Goal: Task Accomplishment & Management: Manage account settings

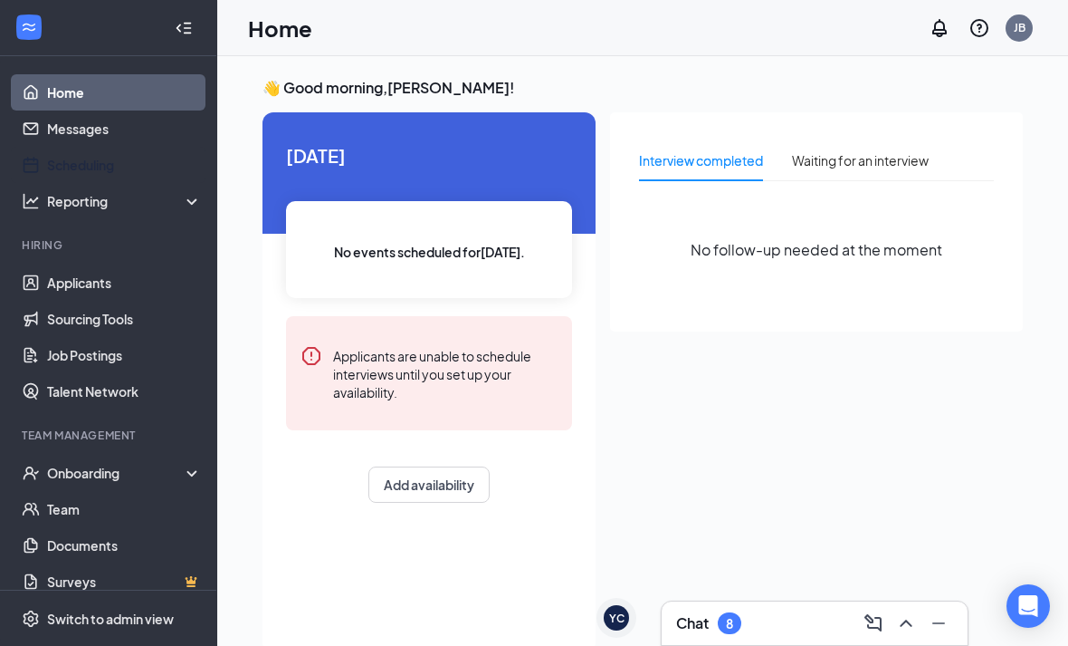
click at [69, 169] on link "Scheduling" at bounding box center [124, 165] width 155 height 36
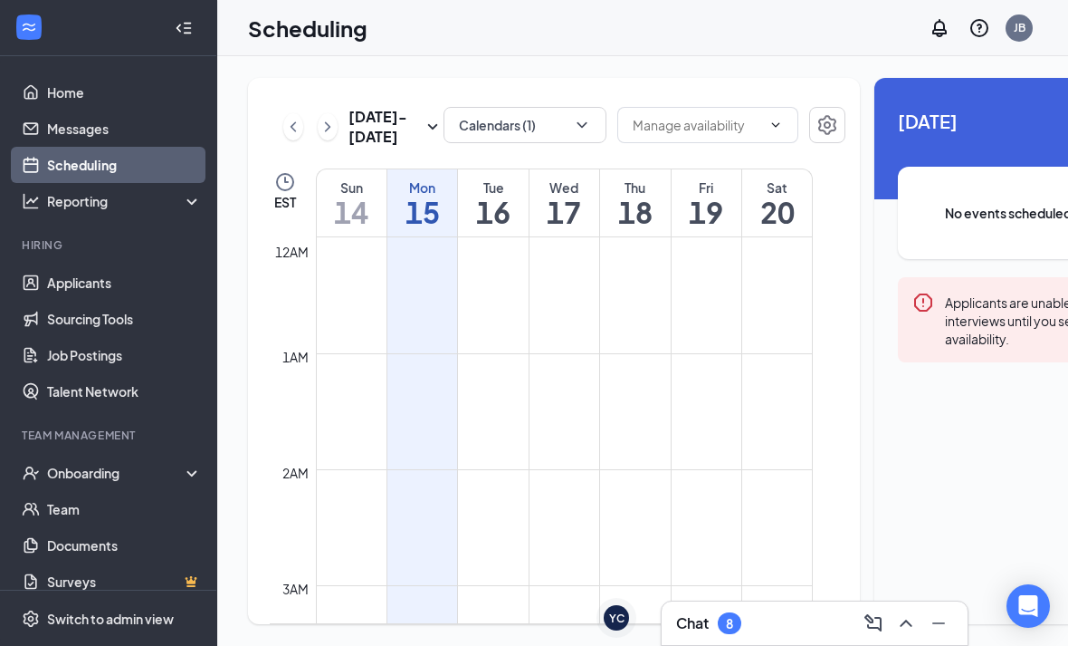
scroll to position [890, 0]
click at [567, 124] on button "Calendars (1)" at bounding box center [525, 125] width 163 height 36
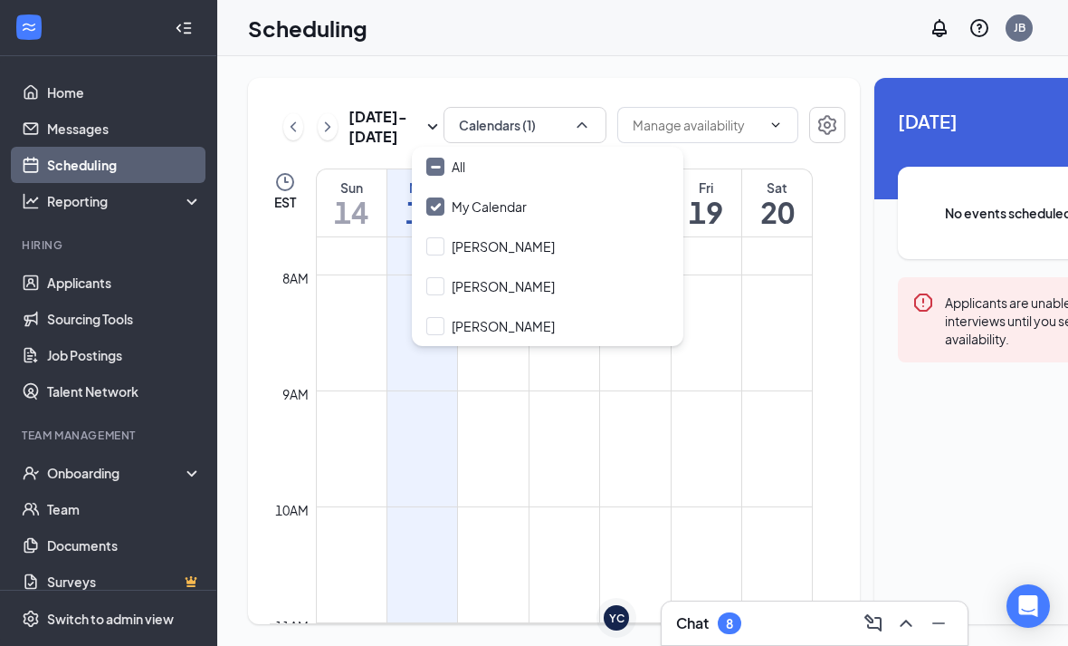
click at [526, 241] on div "Alicia Seeley" at bounding box center [503, 246] width 103 height 18
click at [526, 241] on input "Alicia Seeley" at bounding box center [490, 246] width 129 height 18
click at [440, 242] on input "Alicia Seeley" at bounding box center [490, 246] width 129 height 18
checkbox input "true"
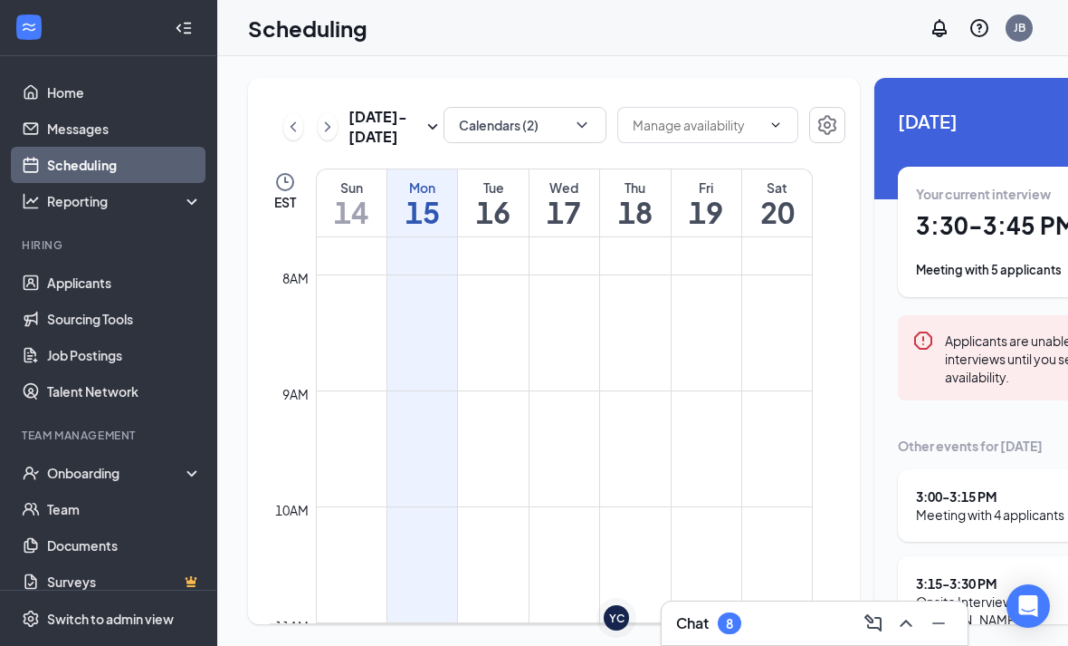
scroll to position [968, 0]
click at [181, 21] on icon "Collapse" at bounding box center [179, 28] width 18 height 18
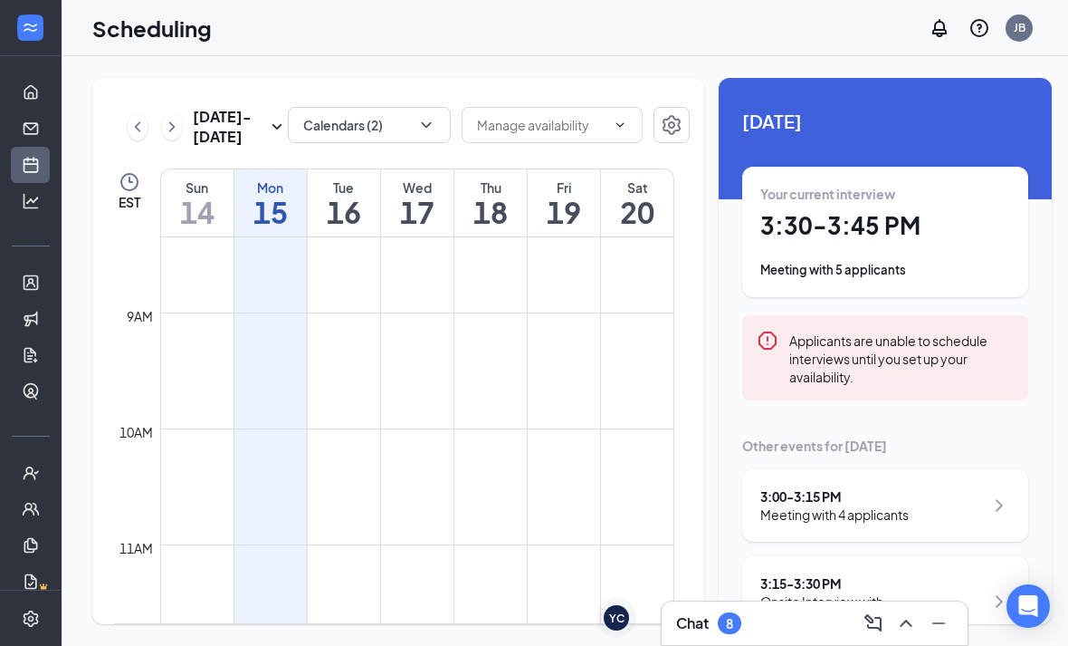
scroll to position [0, 0]
click at [915, 279] on div "Your current interview 3:30 - 3:45 PM Meeting with 5 applicants" at bounding box center [885, 232] width 286 height 130
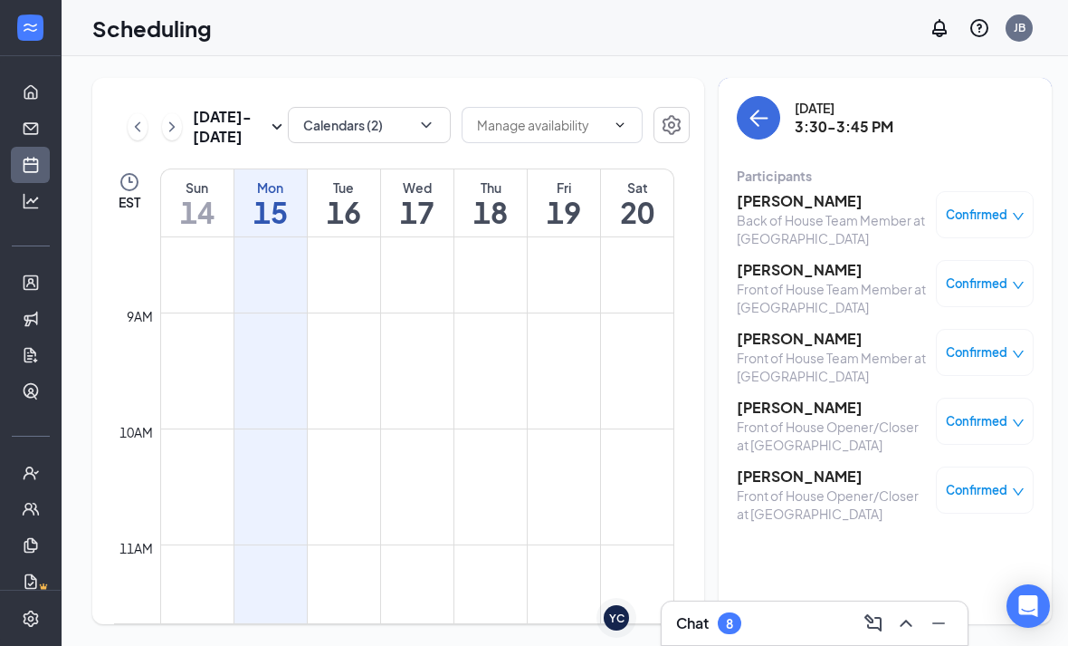
scroll to position [1, 0]
click at [43, 32] on div at bounding box center [31, 28] width 36 height 36
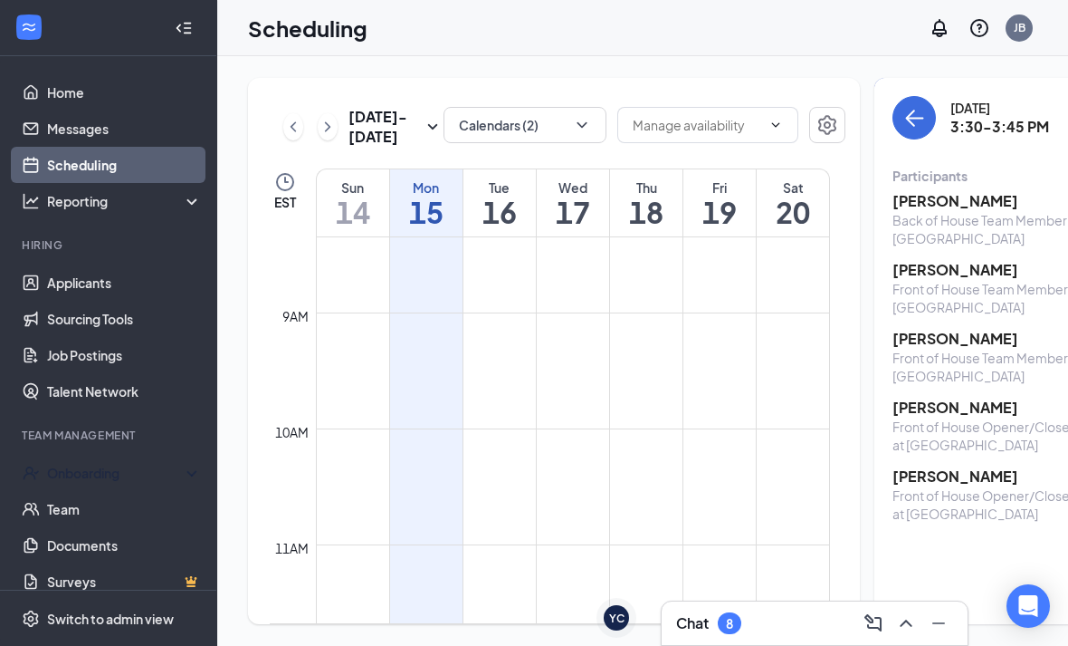
click at [88, 476] on div "Onboarding" at bounding box center [116, 473] width 139 height 18
click at [584, 602] on td at bounding box center [573, 587] width 514 height 29
click at [93, 470] on div "Onboarding" at bounding box center [116, 473] width 139 height 18
click at [92, 473] on div "Onboarding" at bounding box center [116, 473] width 139 height 18
click at [84, 498] on link "Overview" at bounding box center [124, 509] width 155 height 36
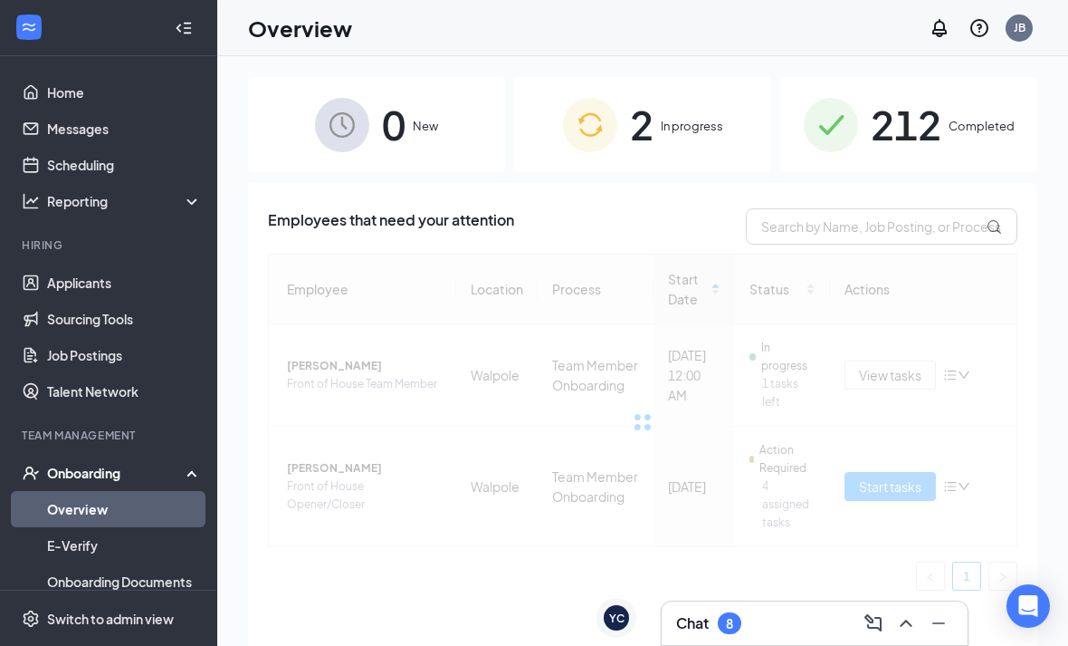
click at [686, 120] on span "In progress" at bounding box center [692, 126] width 62 height 18
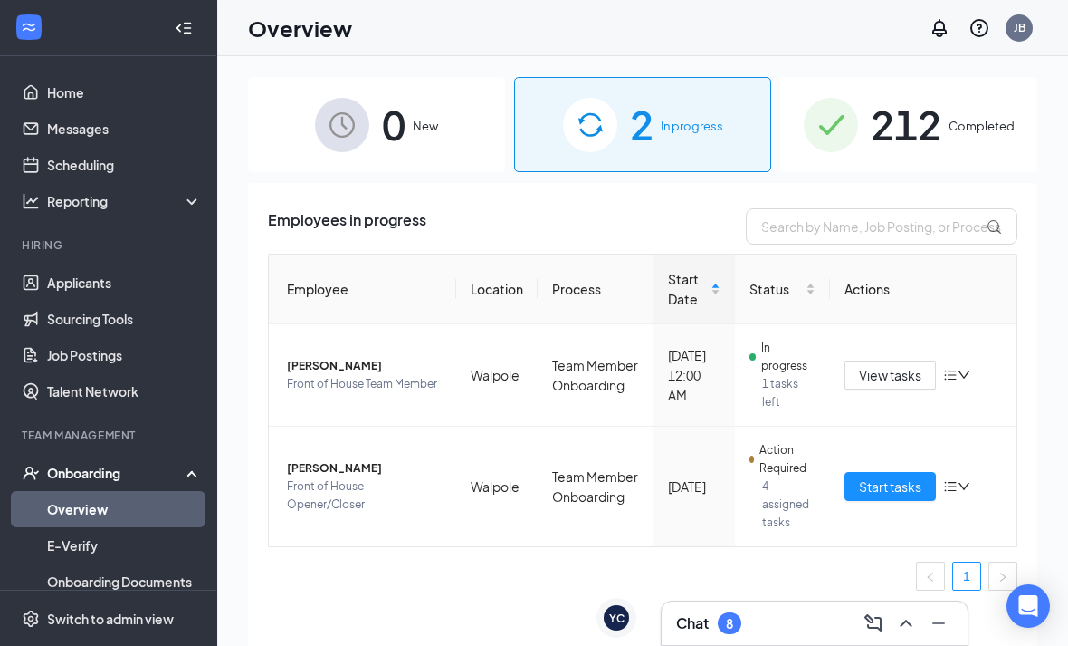
click at [965, 133] on span "Completed" at bounding box center [982, 126] width 66 height 18
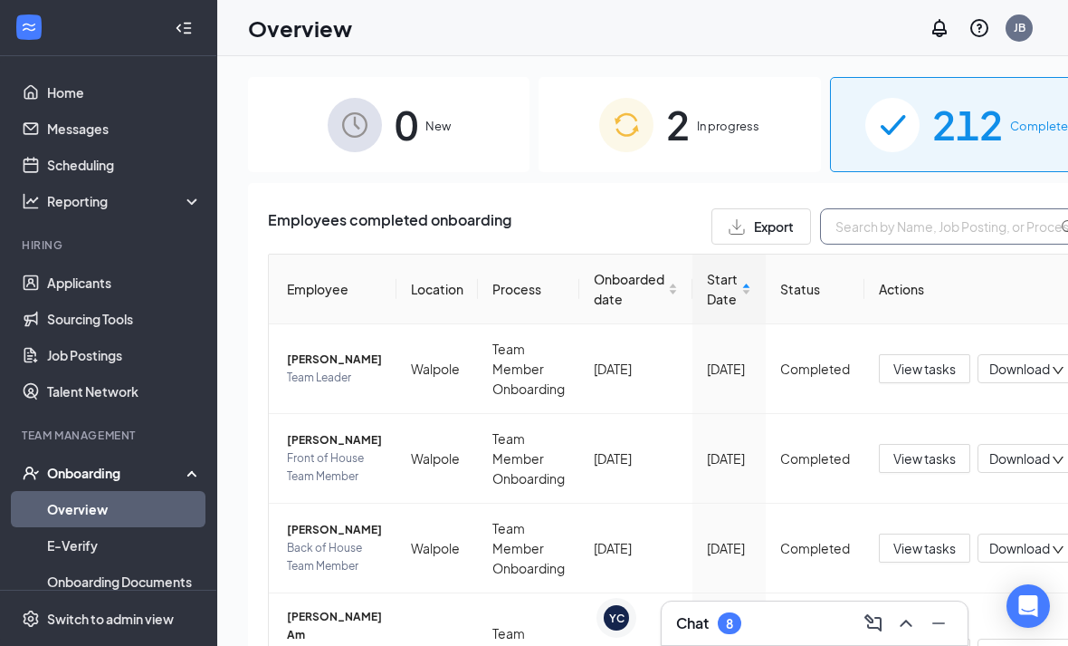
click at [854, 237] on input "text" at bounding box center [956, 226] width 272 height 36
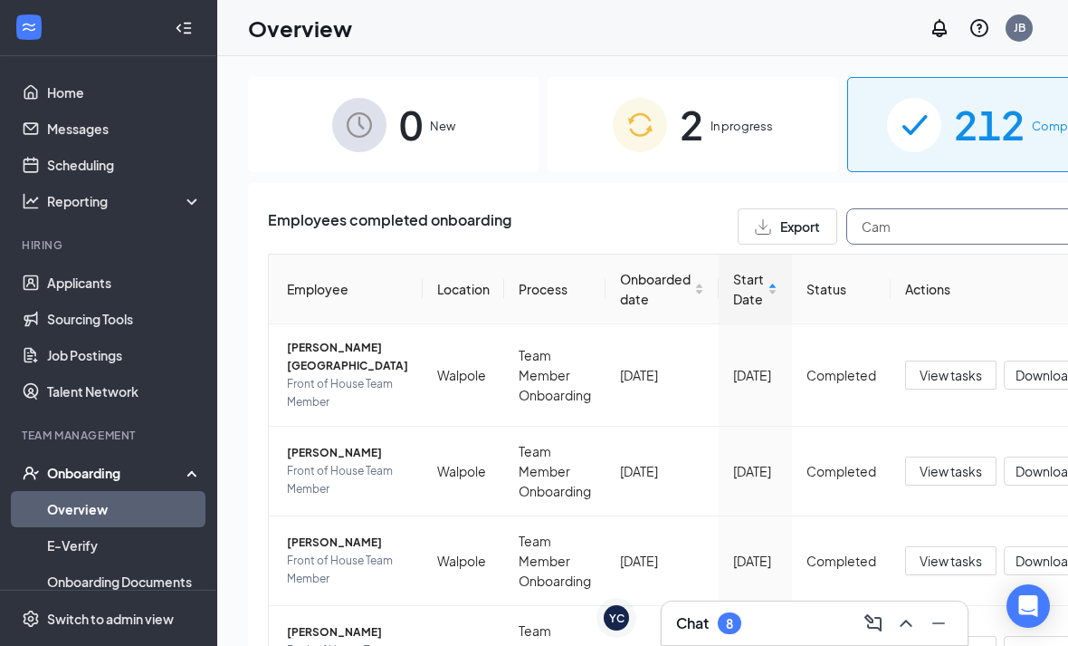
click at [1005, 220] on input "Cam" at bounding box center [983, 226] width 272 height 36
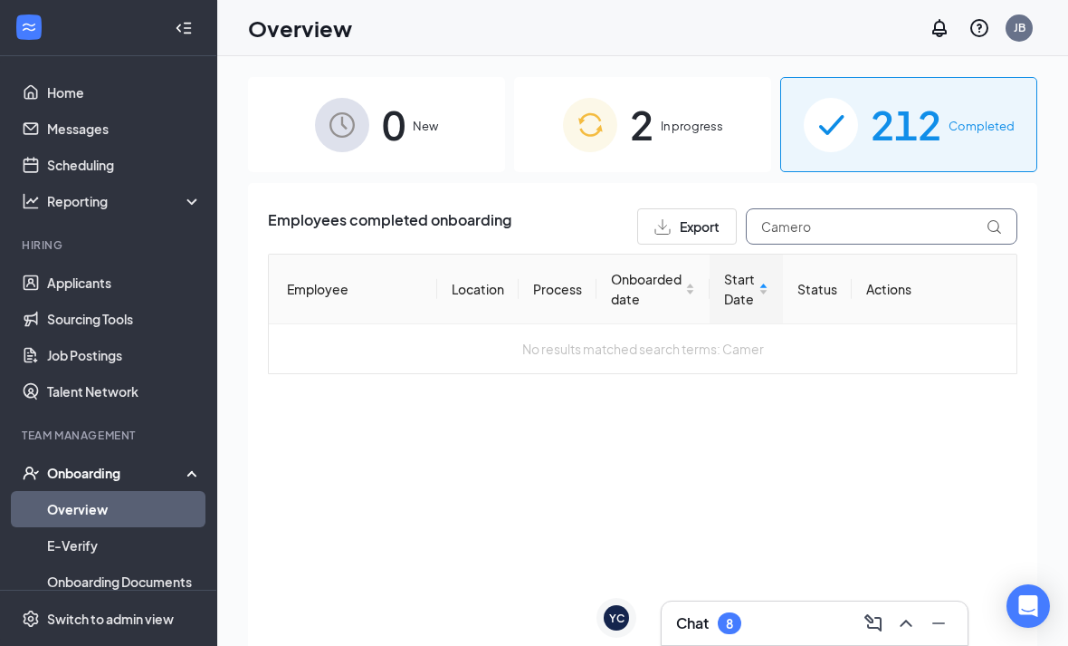
type input "[PERSON_NAME]"
click at [388, 131] on span "0" at bounding box center [394, 124] width 24 height 62
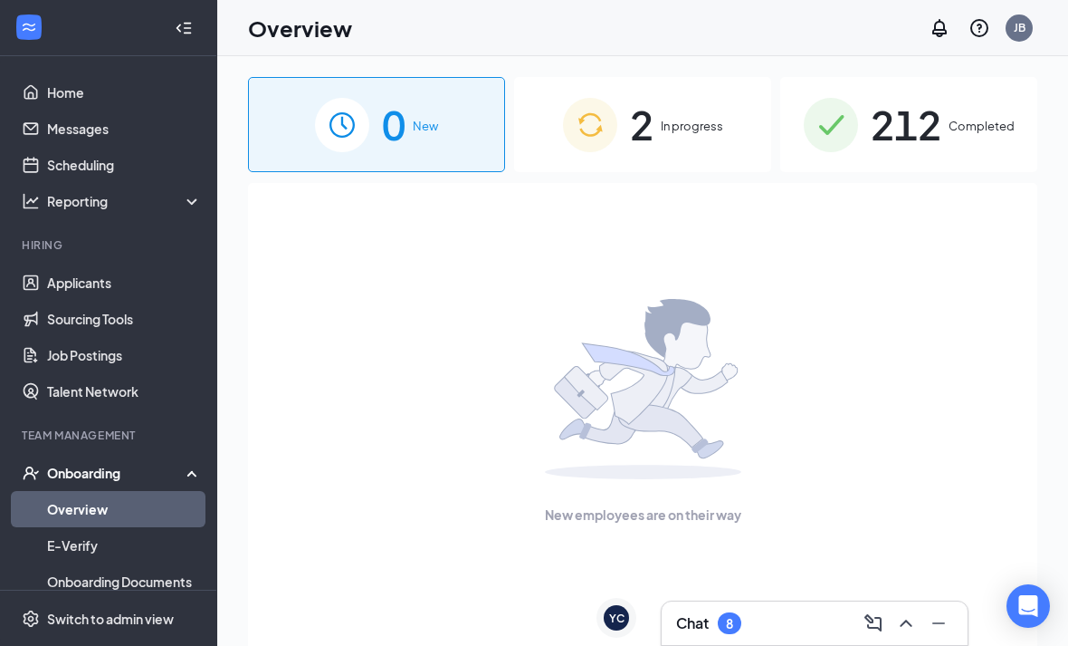
click at [417, 120] on span "New" at bounding box center [425, 126] width 25 height 18
click at [894, 218] on div "New employees are on their way" at bounding box center [643, 411] width 750 height 457
click at [128, 283] on link "Applicants" at bounding box center [124, 282] width 155 height 36
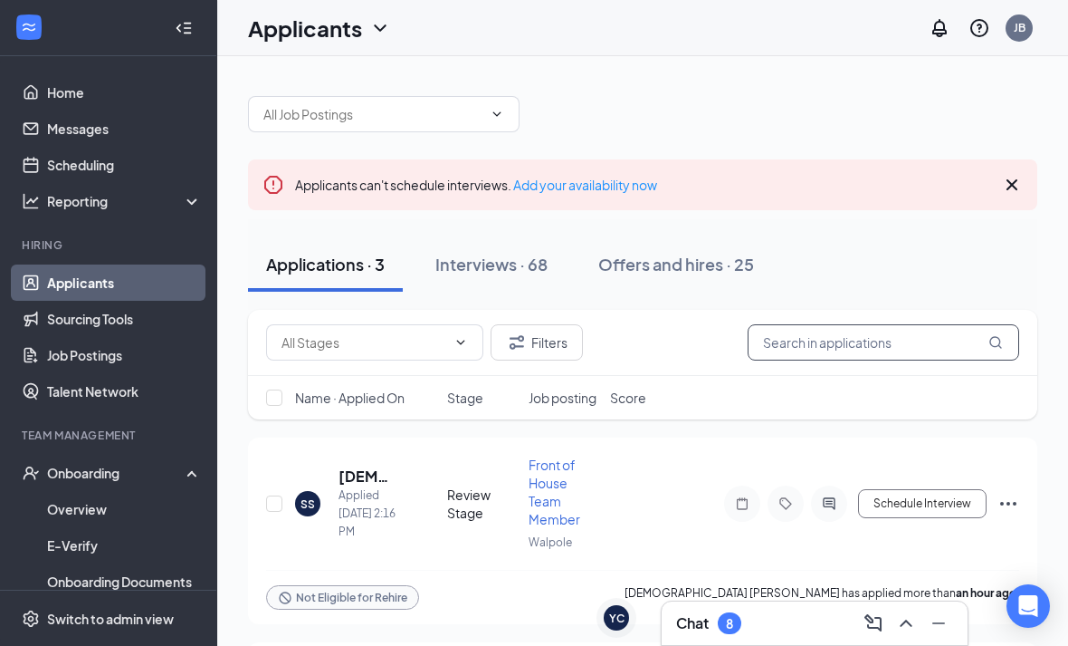
click at [863, 338] on input "text" at bounding box center [884, 342] width 272 height 36
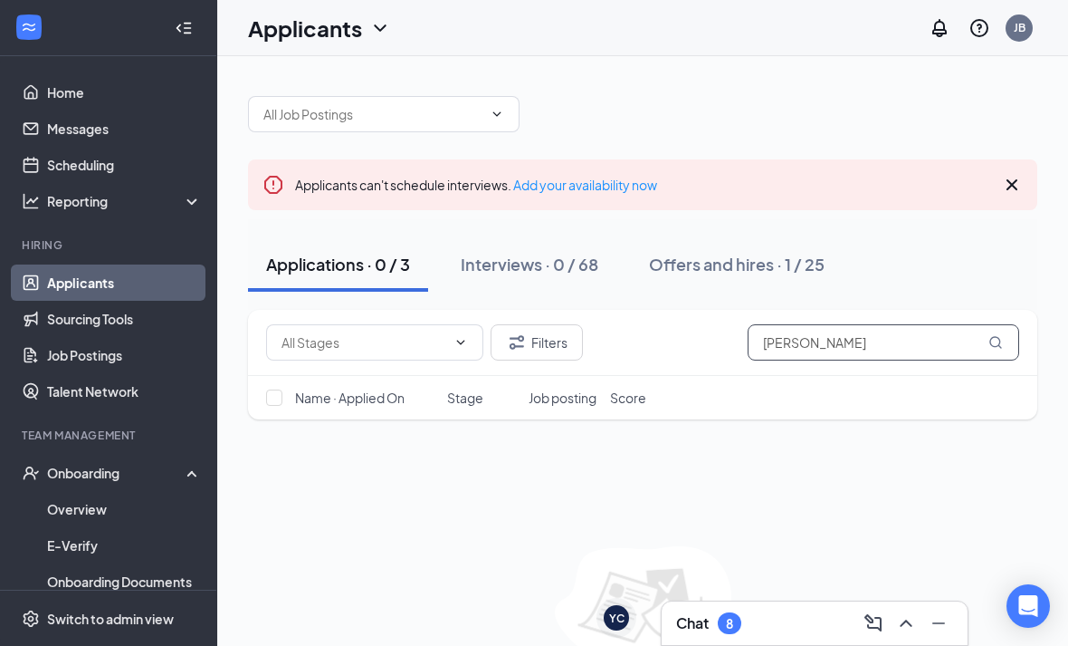
type input "[PERSON_NAME]"
click at [944, 451] on div "Filters Cameron Name · Applied On Stage Job posting Score No applicants found i…" at bounding box center [643, 516] width 790 height 412
click at [535, 258] on div "Interviews · 0 / 68" at bounding box center [530, 264] width 138 height 23
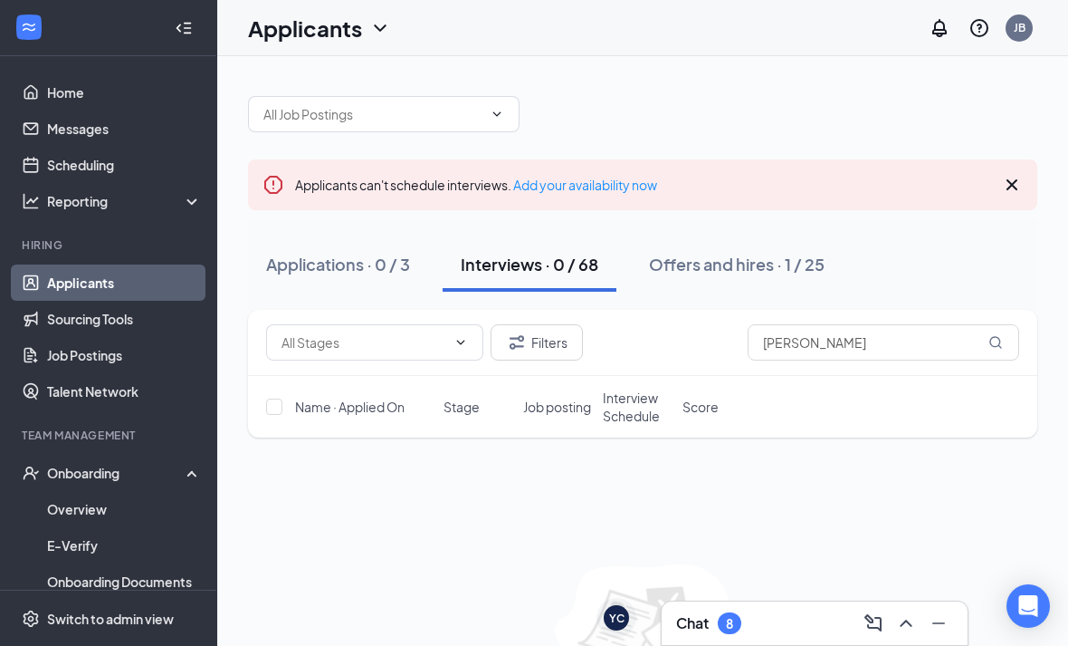
click at [731, 261] on div "Offers and hires · 1 / 25" at bounding box center [737, 264] width 176 height 23
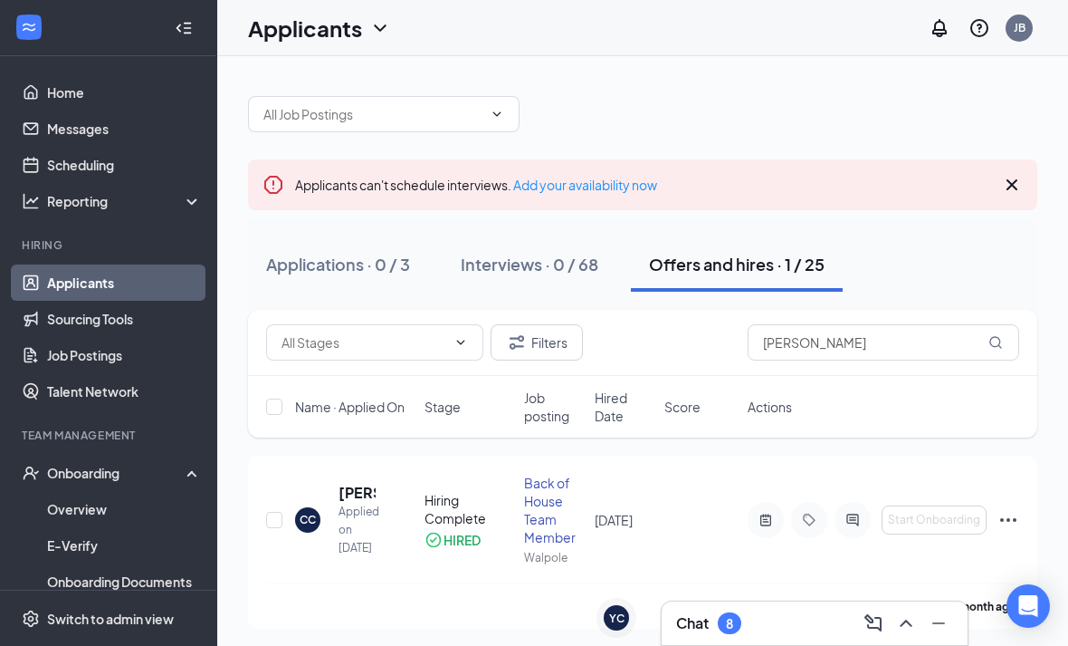
click at [318, 524] on div "CC" at bounding box center [307, 519] width 25 height 25
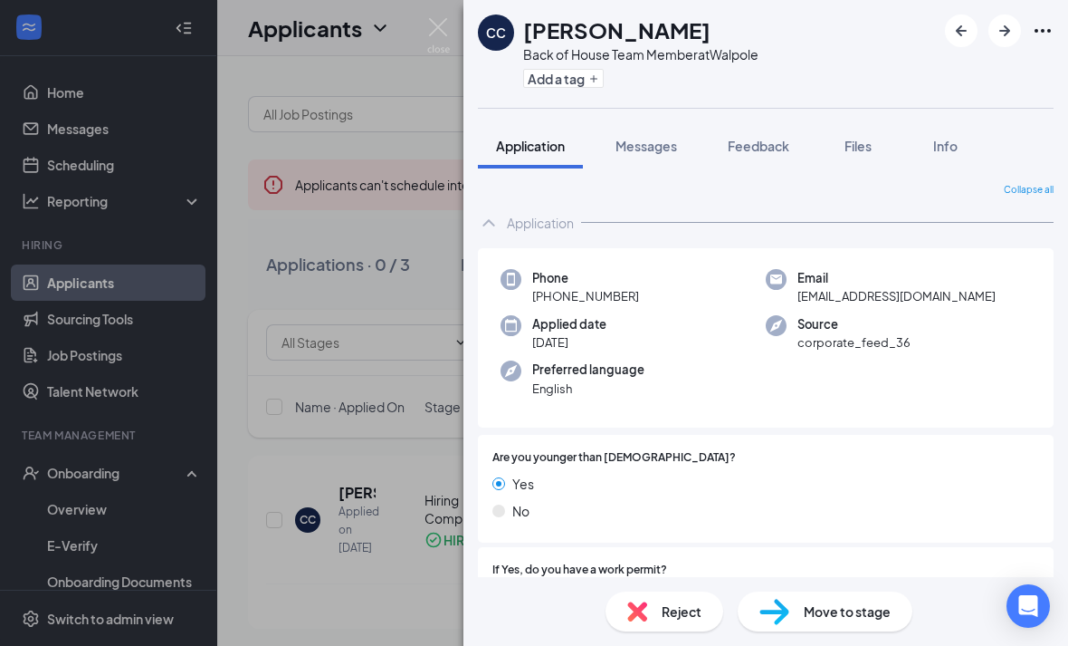
click at [1063, 33] on div "CC Cameron Crews Back of House Team Member at Walpole Add a tag" at bounding box center [766, 54] width 605 height 108
click at [1043, 48] on div "CC Cameron Crews Back of House Team Member at Walpole Add a tag" at bounding box center [766, 54] width 605 height 108
click at [1047, 24] on icon "Ellipses" at bounding box center [1043, 31] width 22 height 22
click at [1017, 36] on button "button" at bounding box center [1005, 30] width 33 height 33
click at [1044, 33] on icon "Ellipses" at bounding box center [1043, 31] width 22 height 22
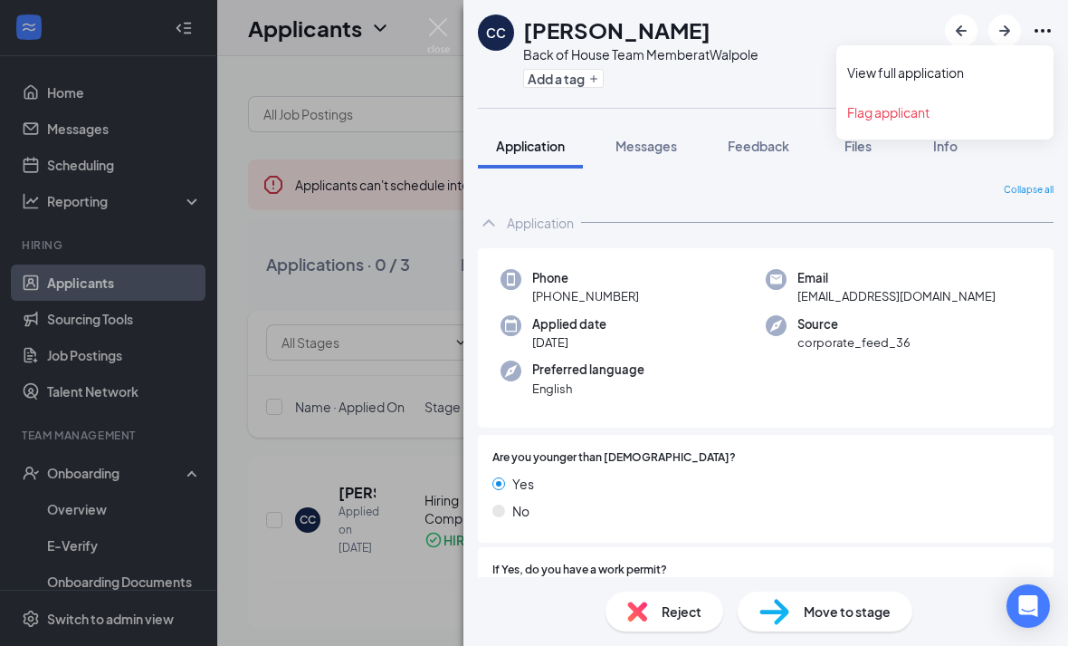
click at [944, 161] on button "Info" at bounding box center [945, 145] width 72 height 45
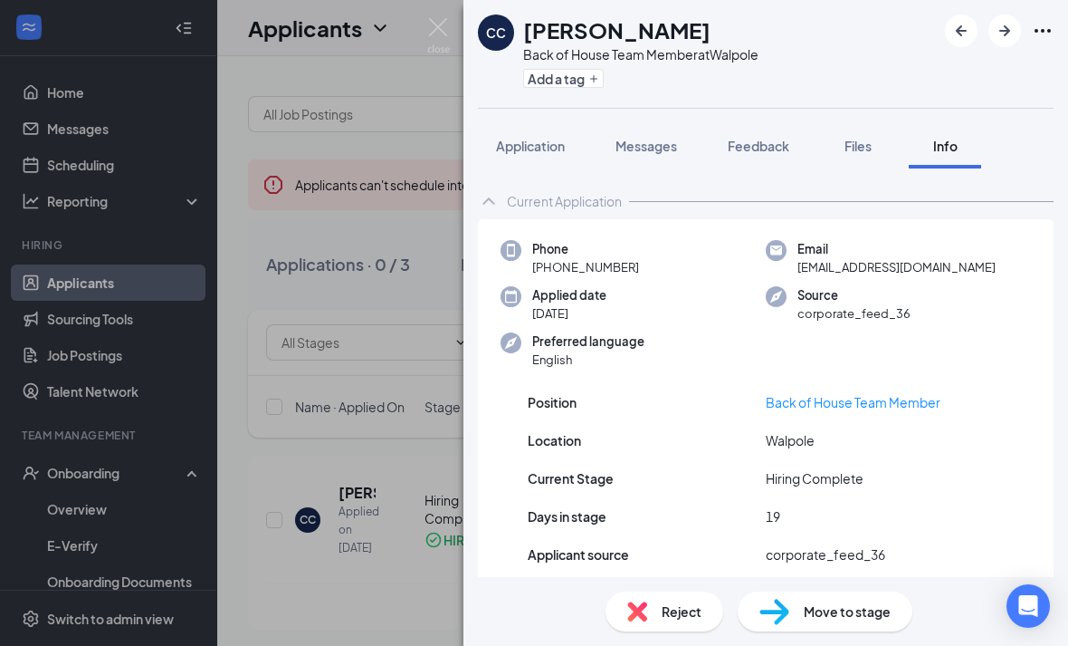
click at [958, 148] on span "Info" at bounding box center [946, 146] width 24 height 16
click at [595, 273] on span "+1 (617) 529-2565" at bounding box center [585, 267] width 107 height 18
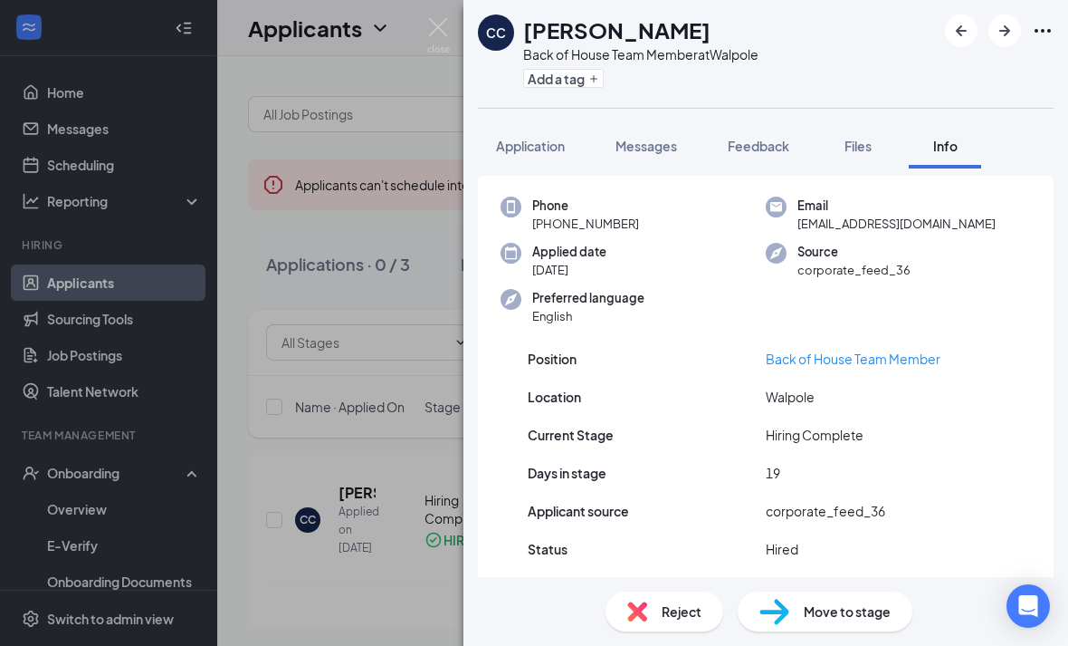
scroll to position [43, 0]
click at [1042, 39] on icon "Ellipses" at bounding box center [1043, 31] width 22 height 22
click at [743, 109] on div "CC Cameron Crews Back of House Team Member at Walpole Add a tag Application Mes…" at bounding box center [766, 323] width 605 height 646
click at [420, 306] on div "CC Cameron Crews Back of House Team Member at Walpole Add a tag Application Mes…" at bounding box center [534, 323] width 1068 height 646
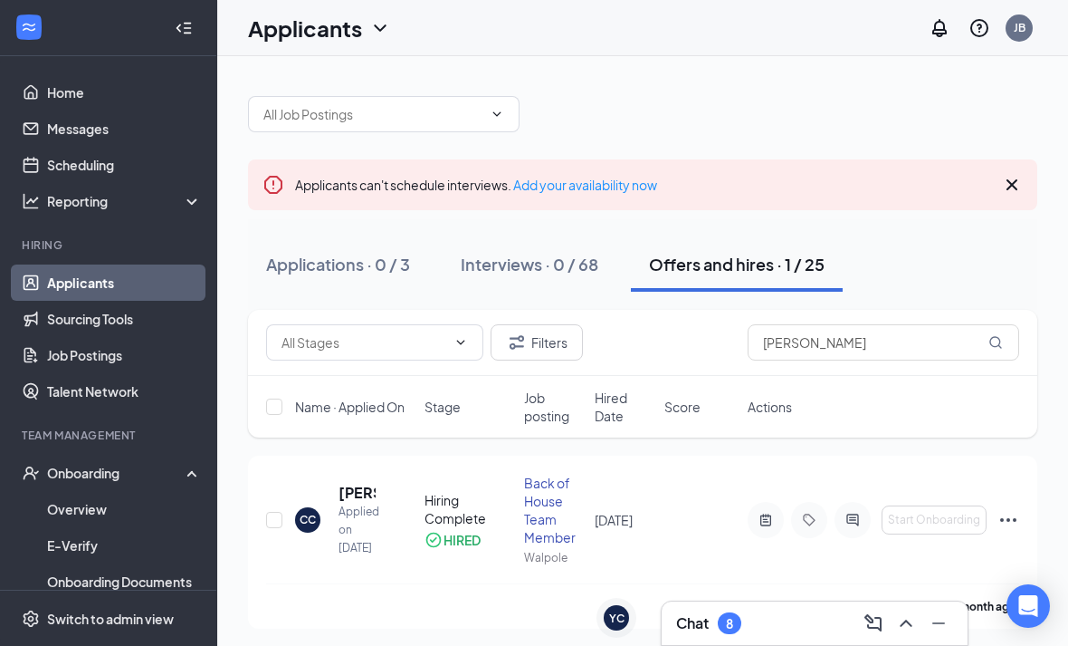
click at [448, 561] on div "CC Cameron Crews Applied on Aug 15 Hiring Complete HIRED Back of House Team Mem…" at bounding box center [642, 529] width 753 height 110
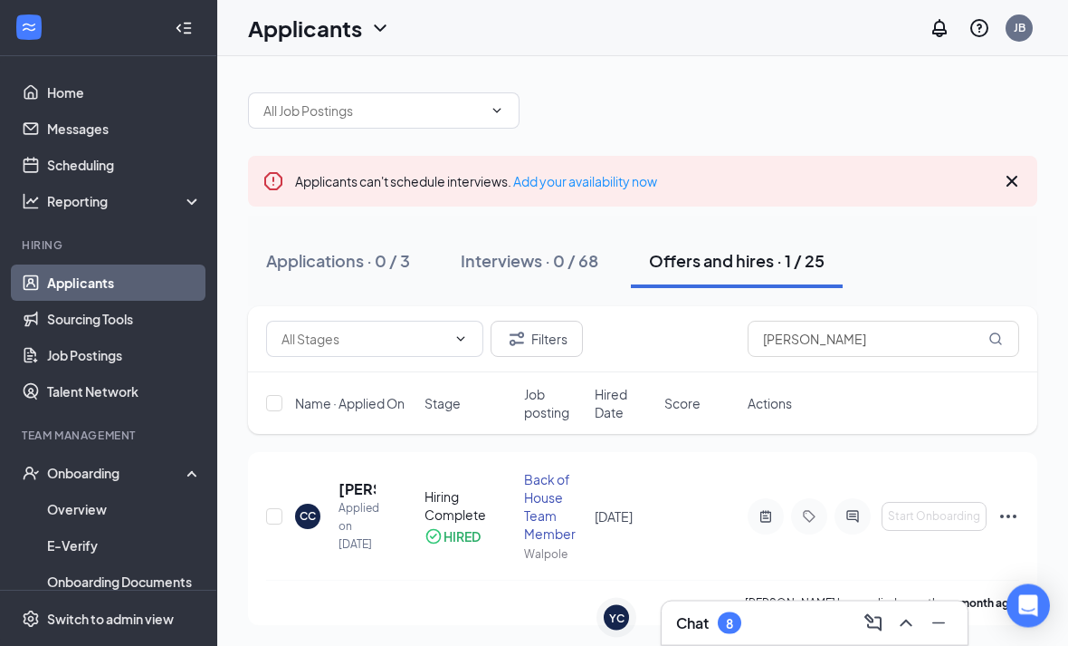
scroll to position [58, 0]
click at [1003, 504] on icon "Ellipses" at bounding box center [1009, 515] width 22 height 22
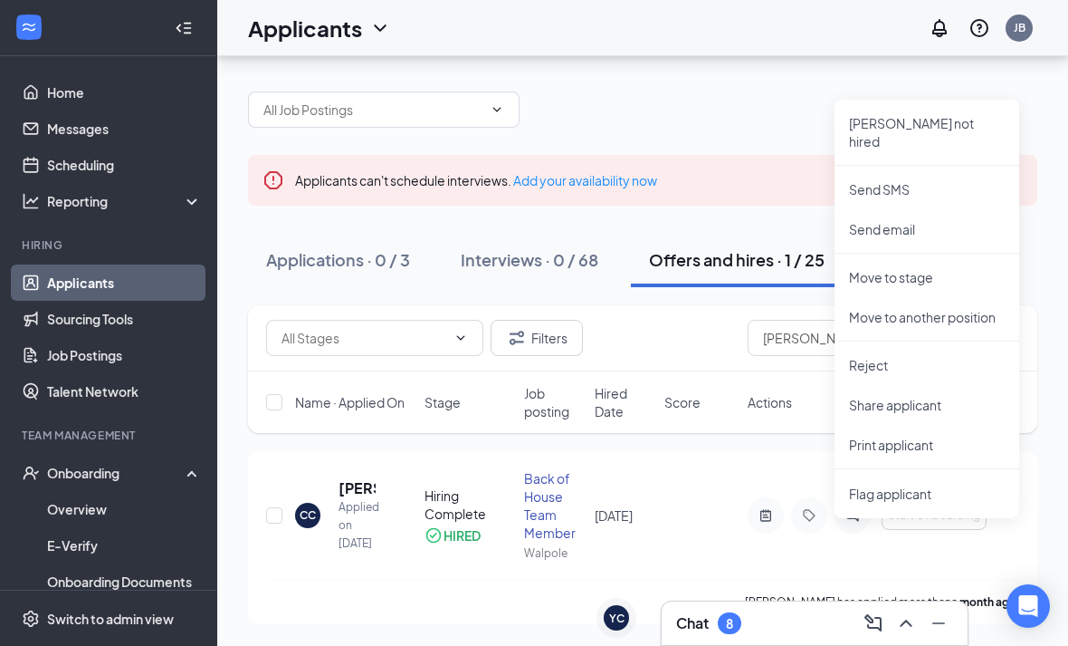
click at [355, 478] on h5 "[PERSON_NAME]" at bounding box center [357, 488] width 37 height 20
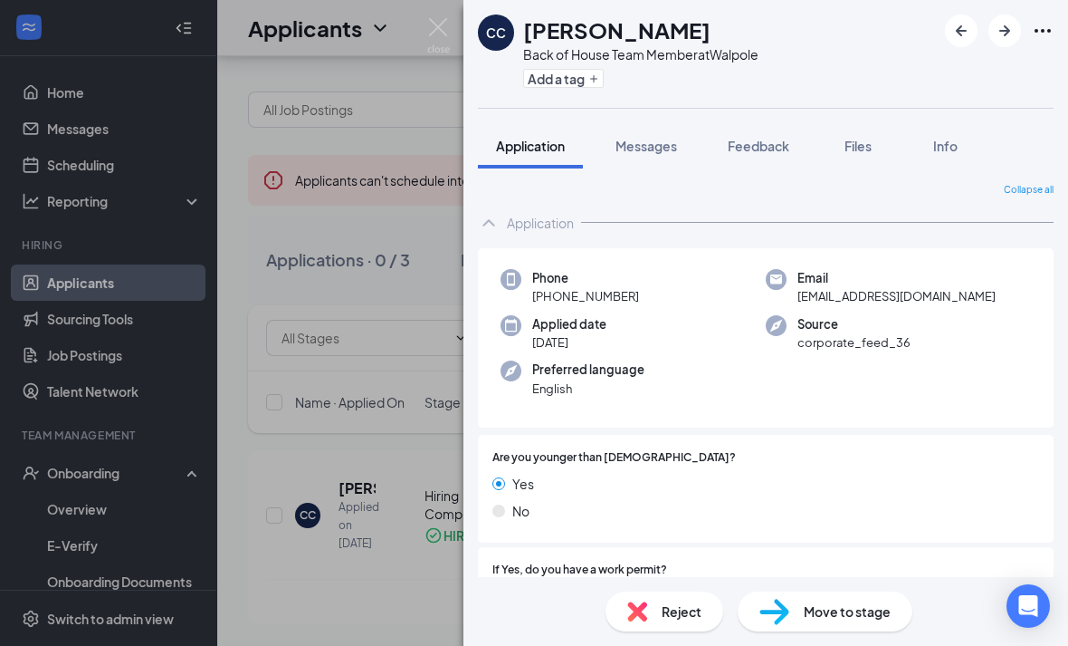
click at [1047, 19] on div at bounding box center [999, 30] width 109 height 33
click at [1055, 23] on div "CC Cameron Crews Back of House Team Member at Walpole Add a tag" at bounding box center [766, 54] width 605 height 108
click at [1039, 40] on icon "Ellipses" at bounding box center [1043, 31] width 22 height 22
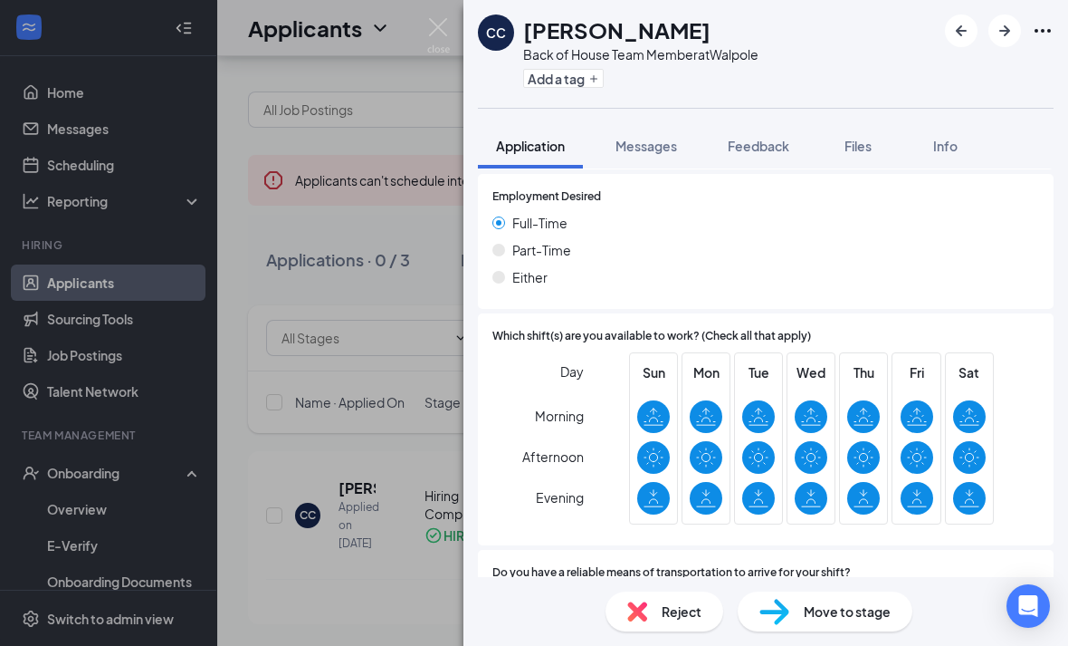
click at [947, 151] on span "Info" at bounding box center [946, 146] width 24 height 16
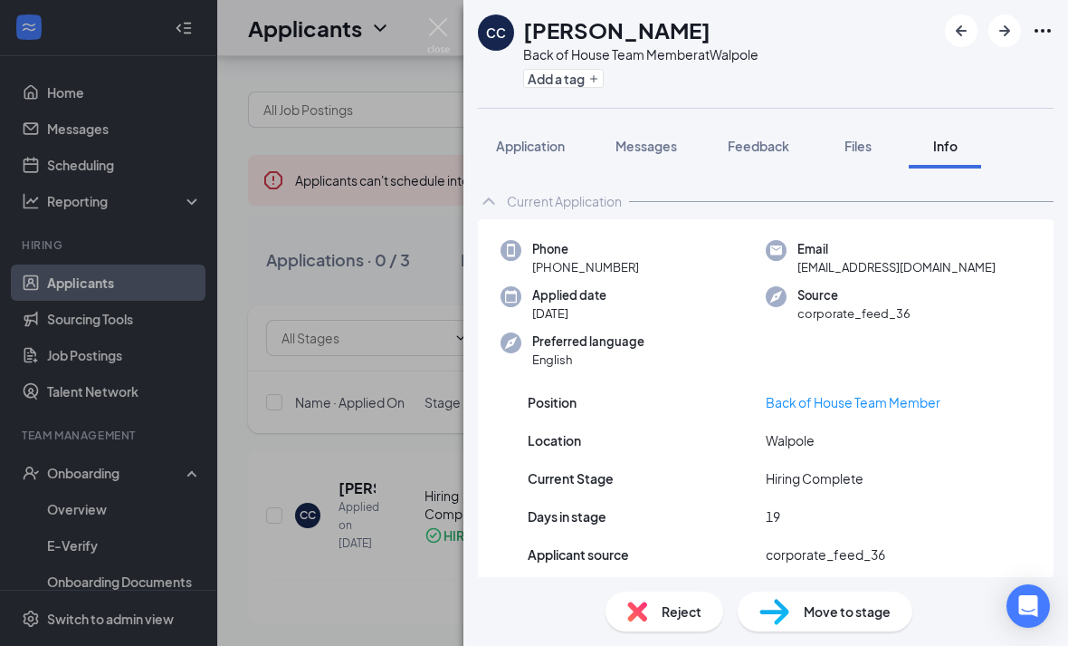
click at [157, 430] on div "CC Cameron Crews Back of House Team Member at Walpole Add a tag Application Mes…" at bounding box center [534, 323] width 1068 height 646
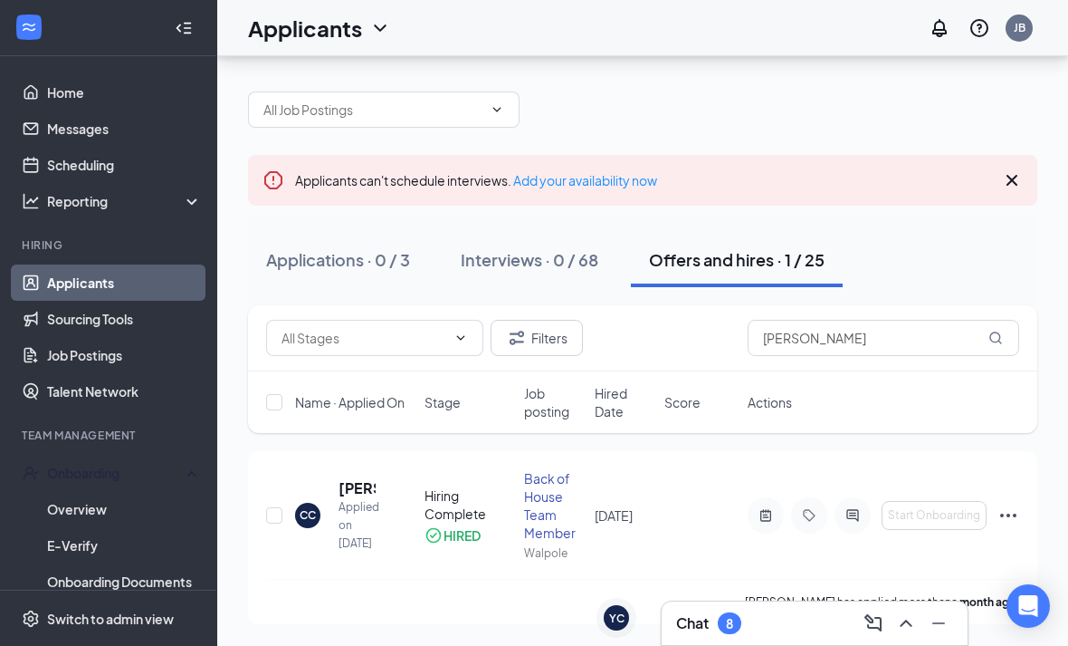
click at [140, 455] on div "Onboarding" at bounding box center [108, 473] width 217 height 36
click at [67, 491] on link "Team" at bounding box center [124, 509] width 155 height 36
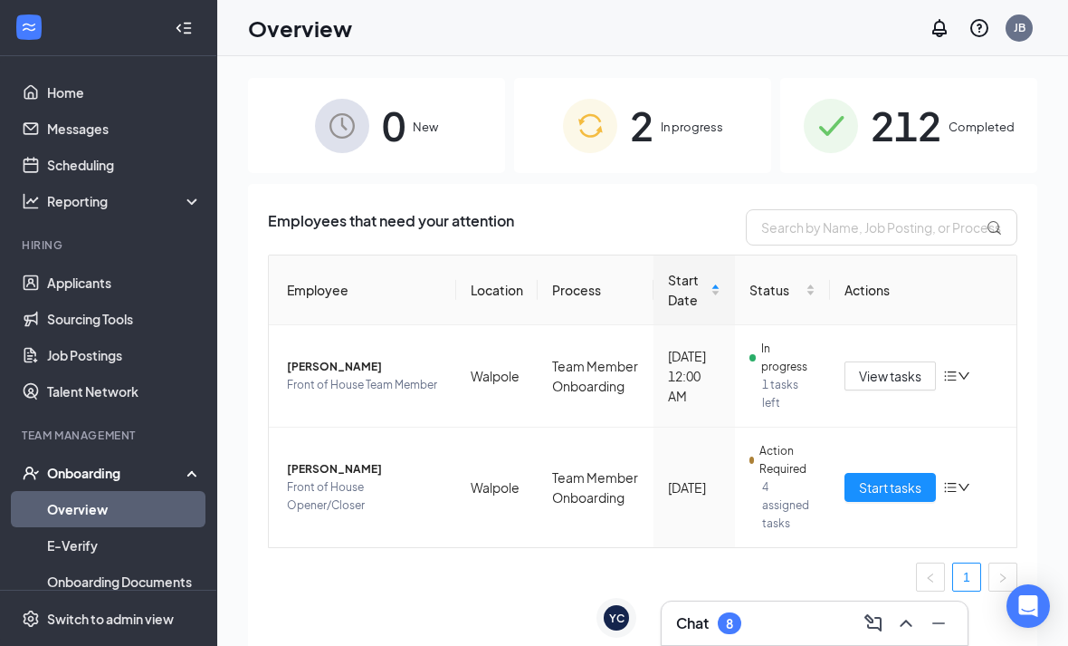
click at [980, 374] on div "View tasks" at bounding box center [924, 375] width 158 height 29
click at [879, 387] on button "View tasks" at bounding box center [890, 375] width 91 height 29
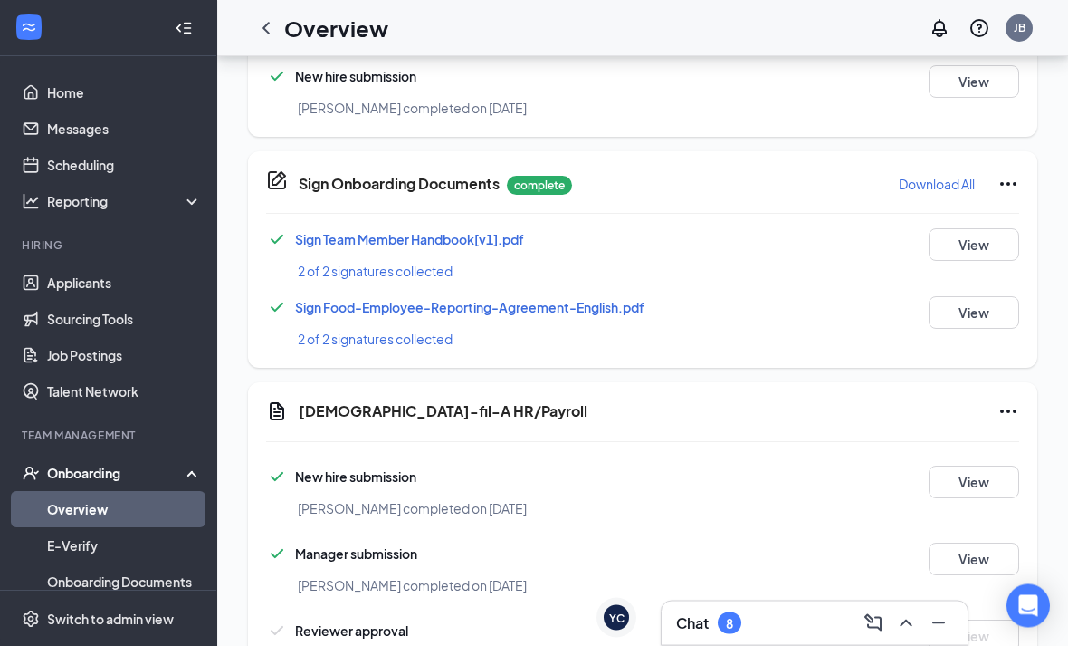
scroll to position [924, 0]
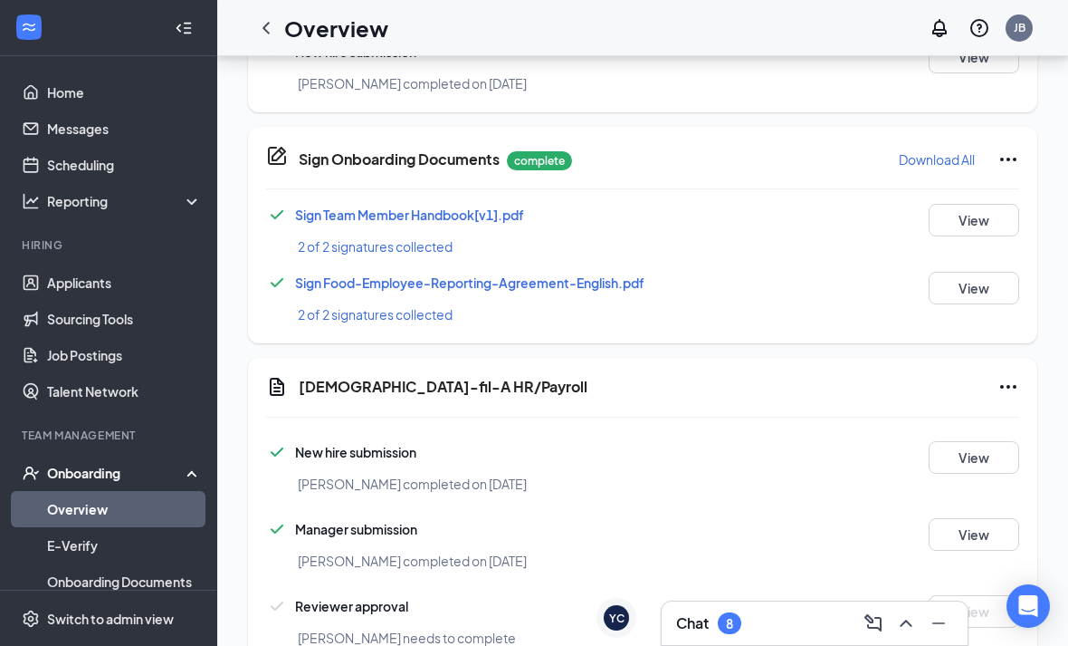
click at [244, 31] on div "Overview JB" at bounding box center [642, 28] width 851 height 56
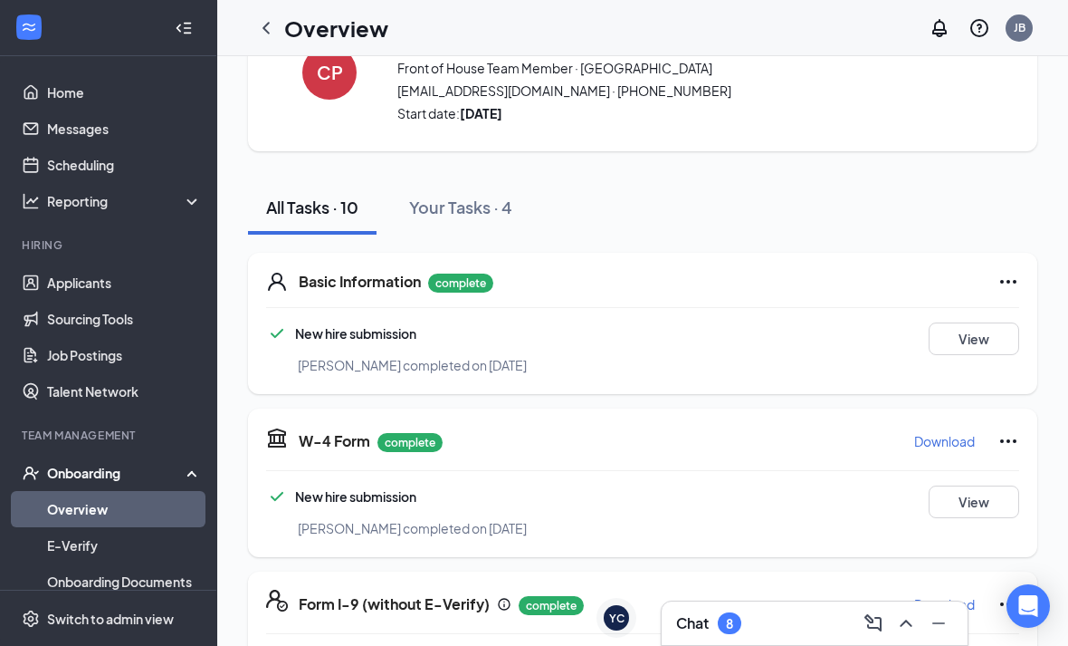
scroll to position [0, 0]
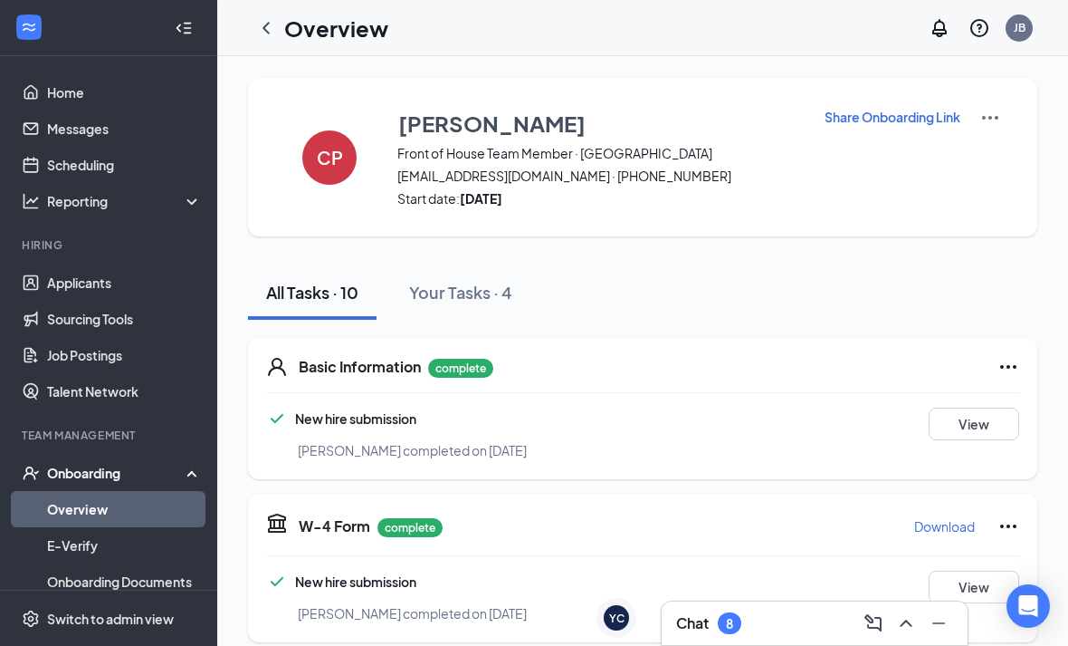
click at [276, 24] on icon "ChevronLeft" at bounding box center [266, 28] width 22 height 22
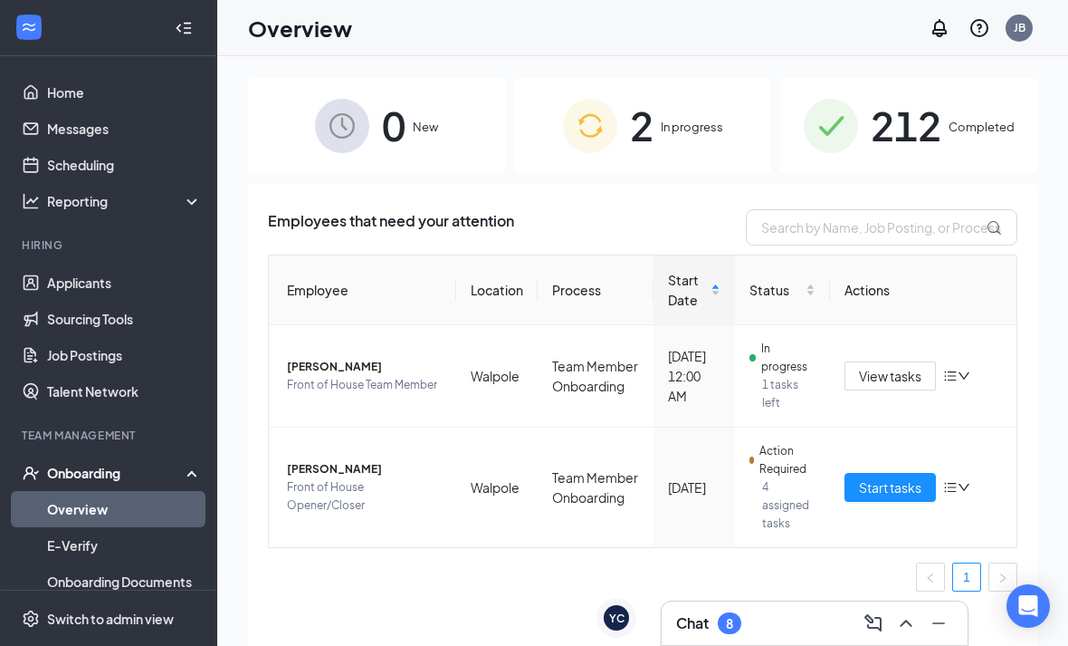
click at [923, 127] on span "212" at bounding box center [906, 125] width 71 height 62
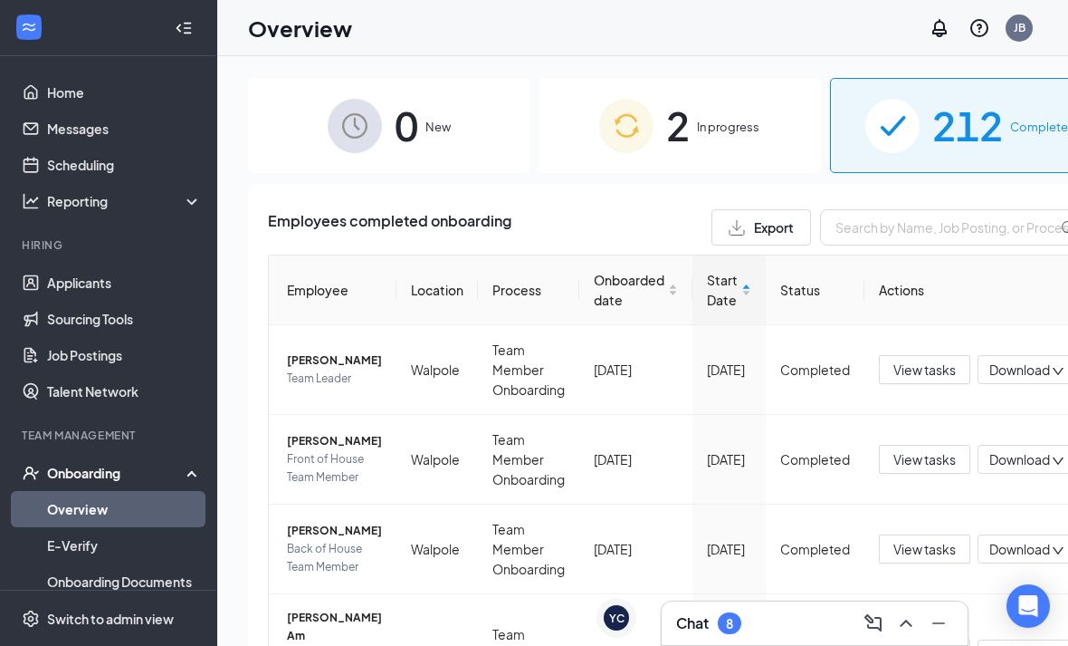
click at [60, 275] on link "Applicants" at bounding box center [124, 282] width 155 height 36
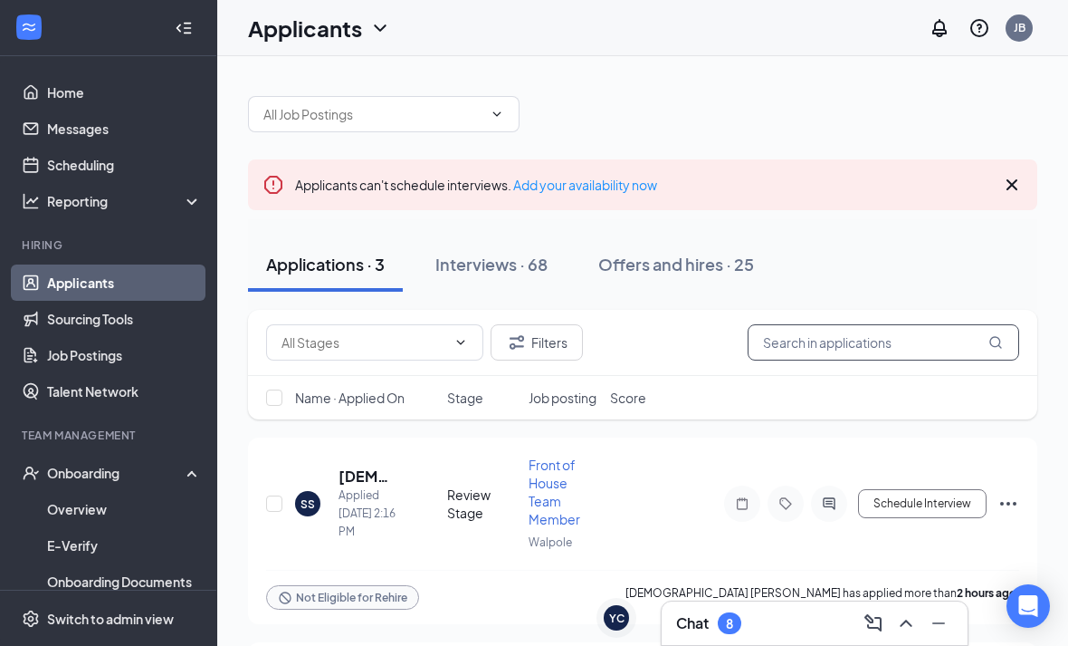
click at [916, 348] on input "text" at bounding box center [884, 342] width 272 height 36
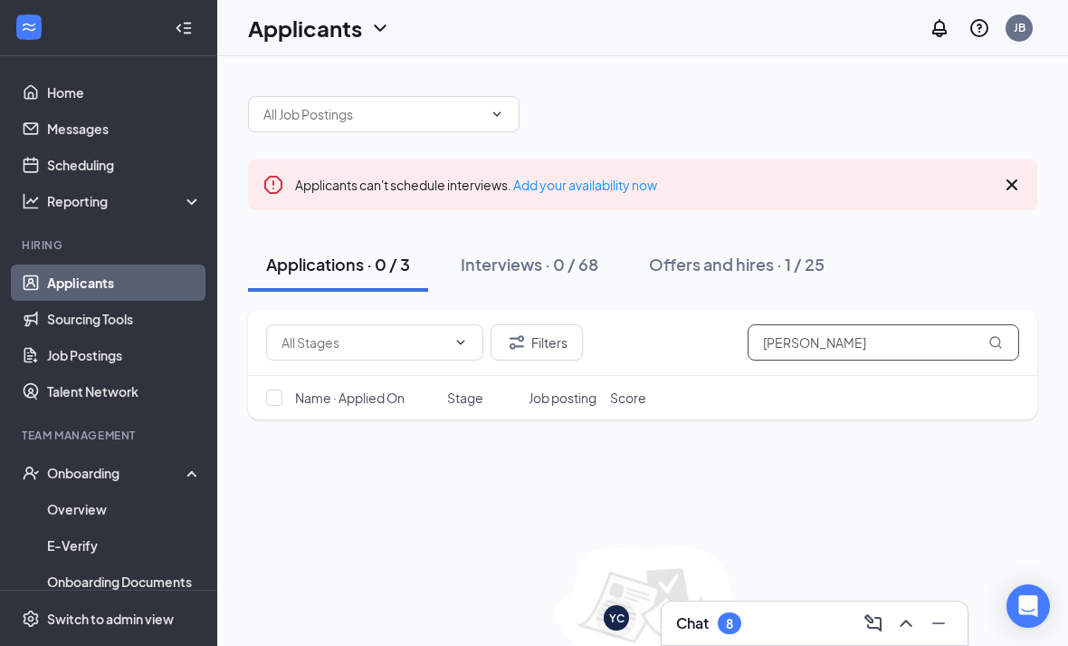
type input "[PERSON_NAME]"
click at [793, 263] on div "Offers and hires · 1 / 25" at bounding box center [737, 264] width 176 height 23
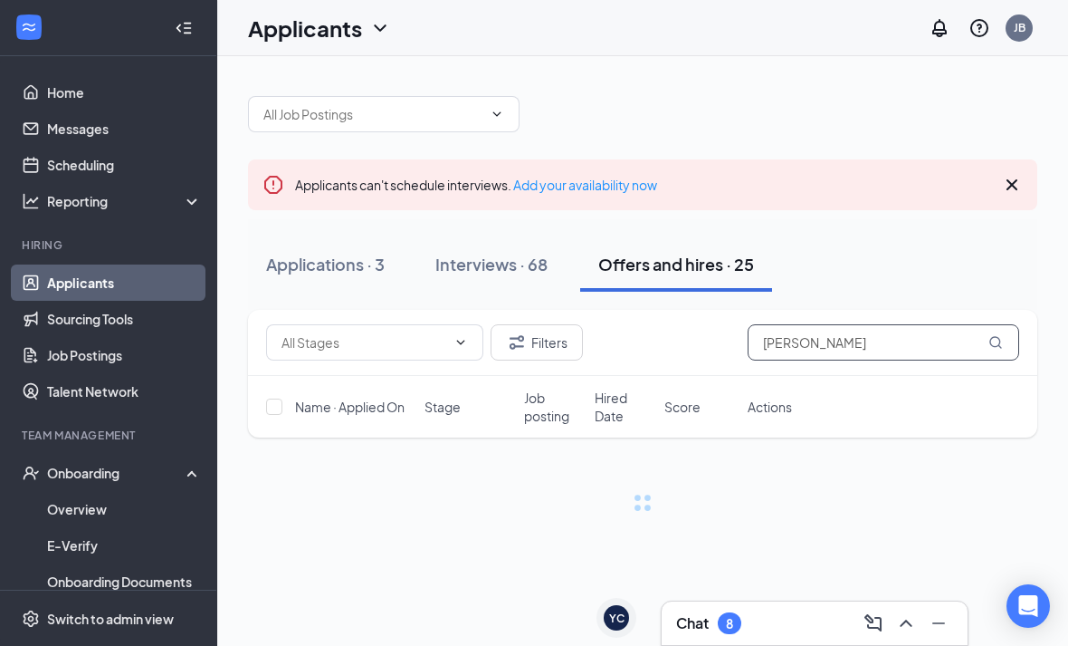
click at [932, 357] on input "[PERSON_NAME]" at bounding box center [884, 342] width 272 height 36
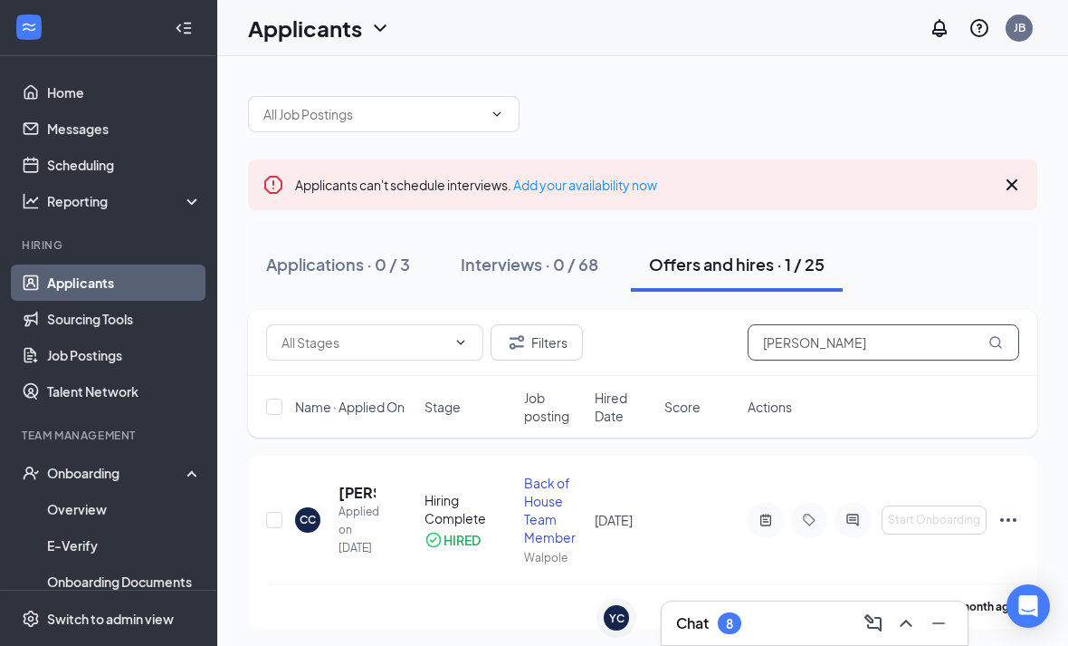
scroll to position [58, 0]
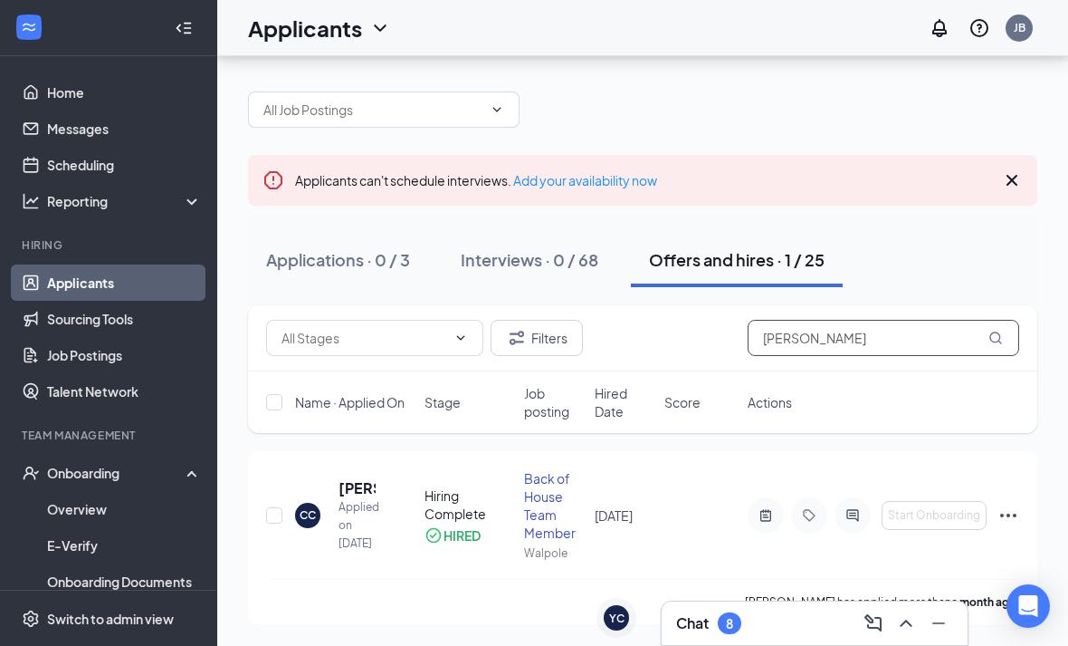
type input "[PERSON_NAME]"
click at [1011, 504] on icon "Ellipses" at bounding box center [1009, 515] width 22 height 22
click at [76, 491] on link "Overview" at bounding box center [124, 509] width 155 height 36
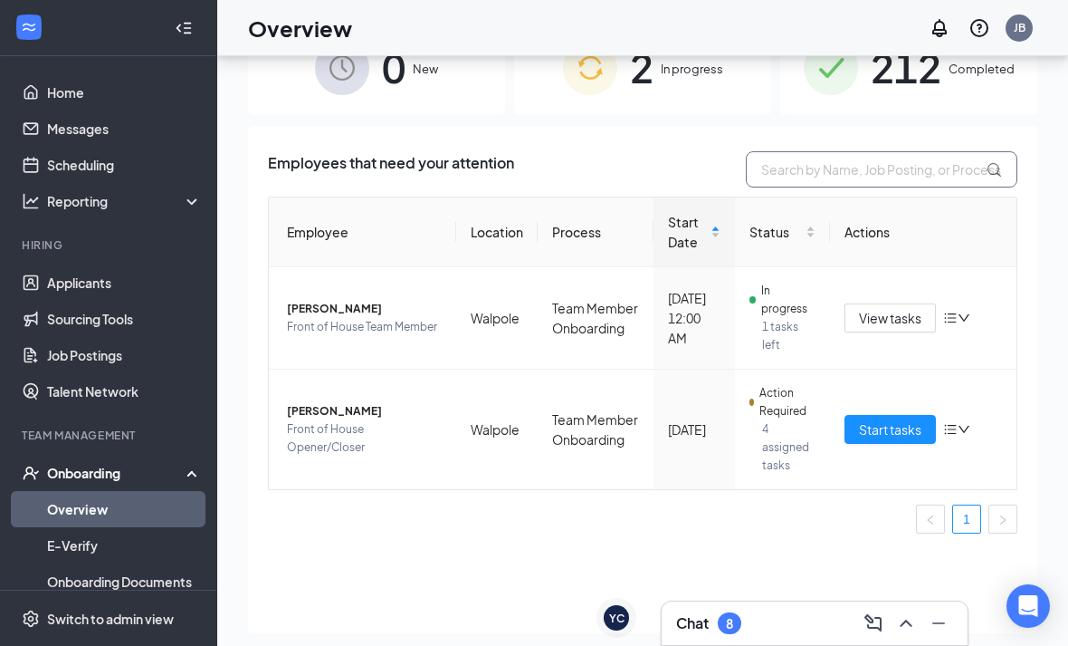
click at [873, 170] on input "text" at bounding box center [882, 169] width 272 height 36
type input "C"
click at [673, 53] on div "Overview JB" at bounding box center [642, 28] width 851 height 56
click at [684, 74] on span "In progress" at bounding box center [692, 69] width 62 height 18
